Goal: Information Seeking & Learning: Learn about a topic

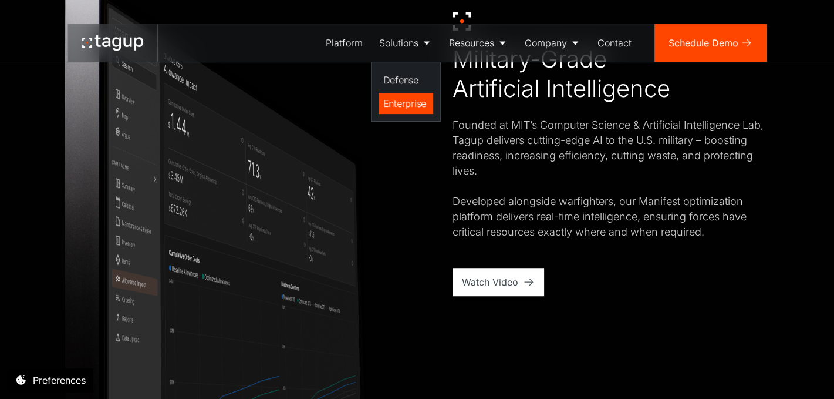
click at [408, 103] on div "Enterprise" at bounding box center [405, 103] width 45 height 14
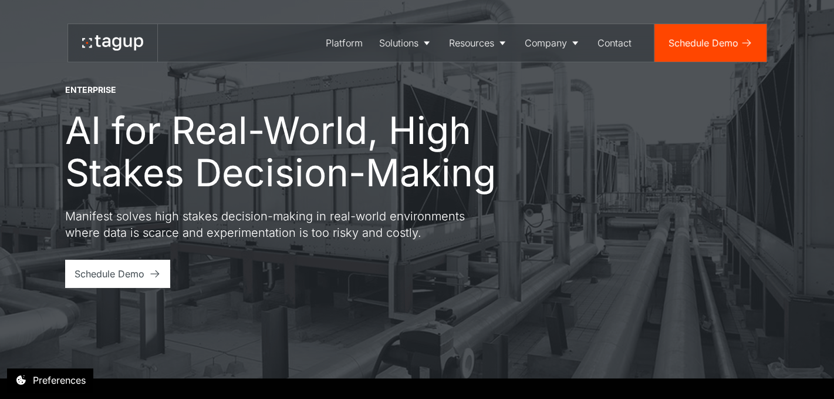
click at [89, 214] on p "Manifest solves high stakes decision-making in real-world environments where da…" at bounding box center [276, 224] width 423 height 33
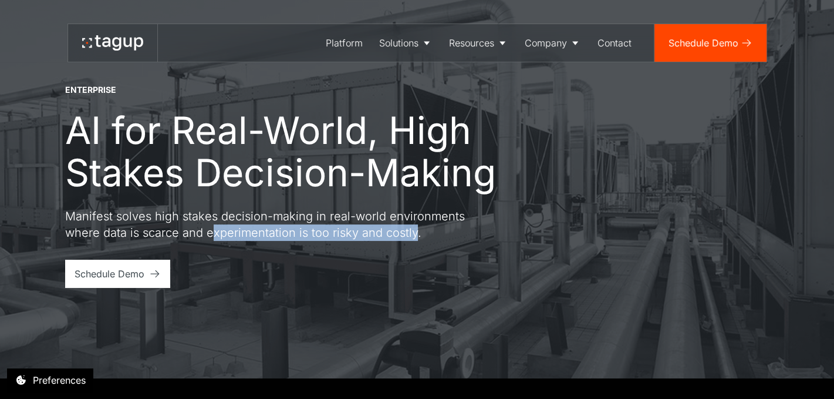
drag, startPoint x: 208, startPoint y: 231, endPoint x: 411, endPoint y: 238, distance: 203.2
click at [411, 238] on p "Manifest solves high stakes decision-making in real-world environments where da…" at bounding box center [276, 224] width 423 height 33
click at [296, 234] on p "Manifest solves high stakes decision-making in real-world environments where da…" at bounding box center [276, 224] width 423 height 33
